Goal: Share content: Share content

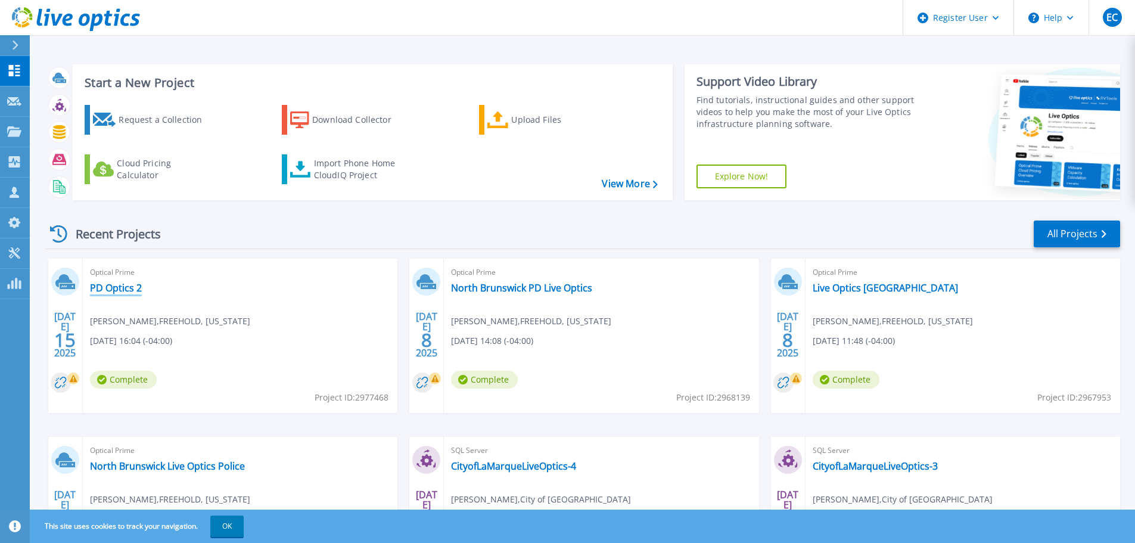
click at [116, 291] on link "PD Optics 2" at bounding box center [116, 288] width 52 height 12
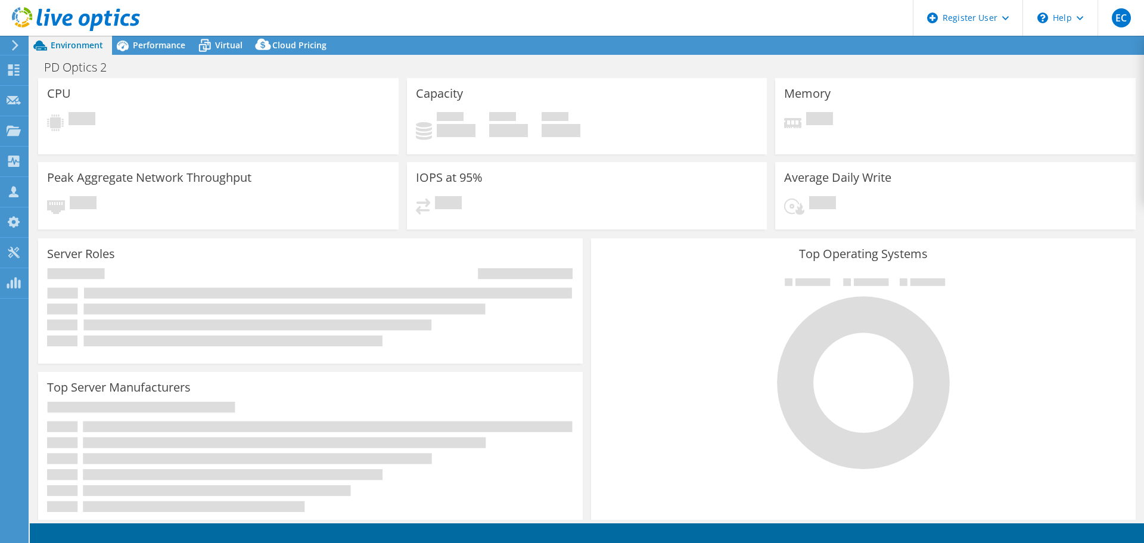
select select "USD"
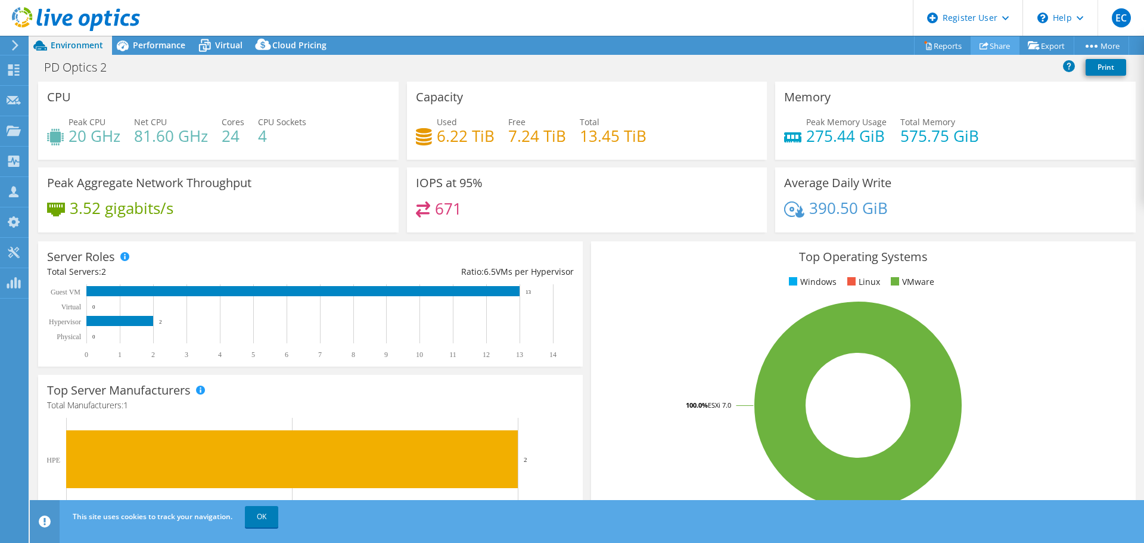
click at [986, 48] on link "Share" at bounding box center [995, 45] width 49 height 18
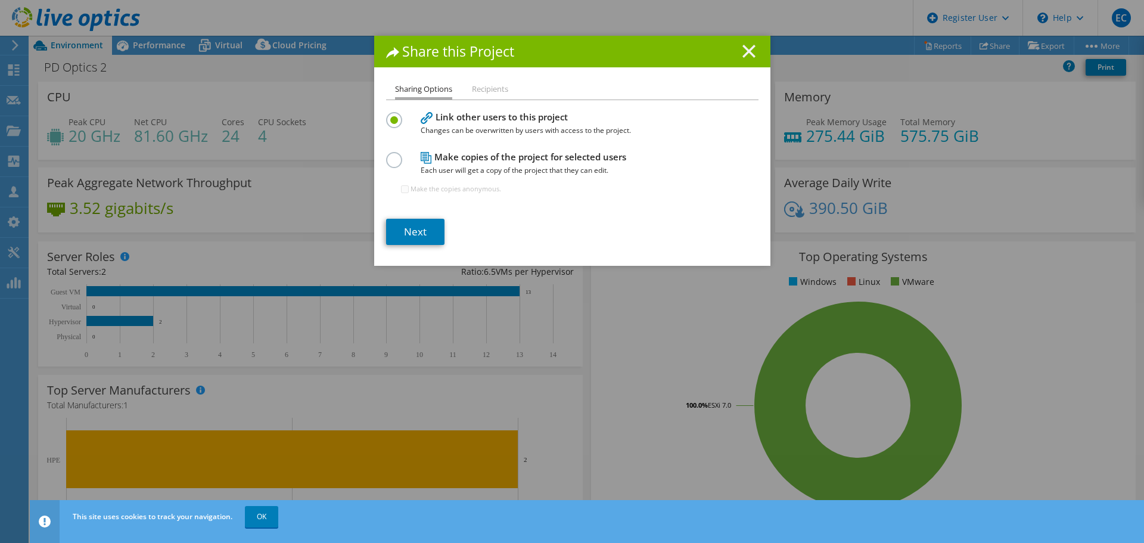
click at [743, 48] on line at bounding box center [749, 51] width 12 height 12
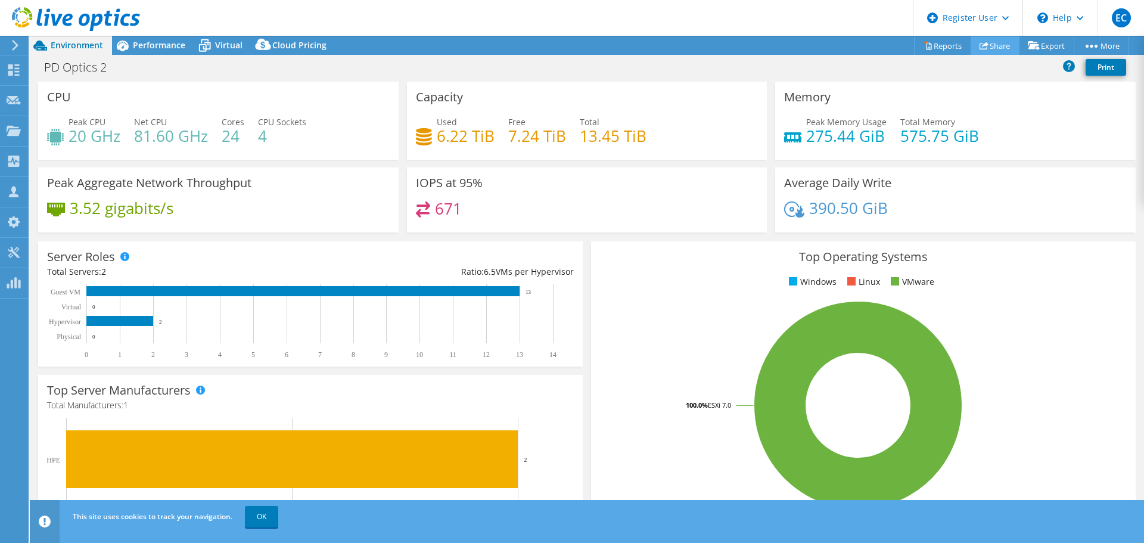
click at [996, 45] on link "Share" at bounding box center [995, 45] width 49 height 18
